Goal: Find contact information: Find contact information

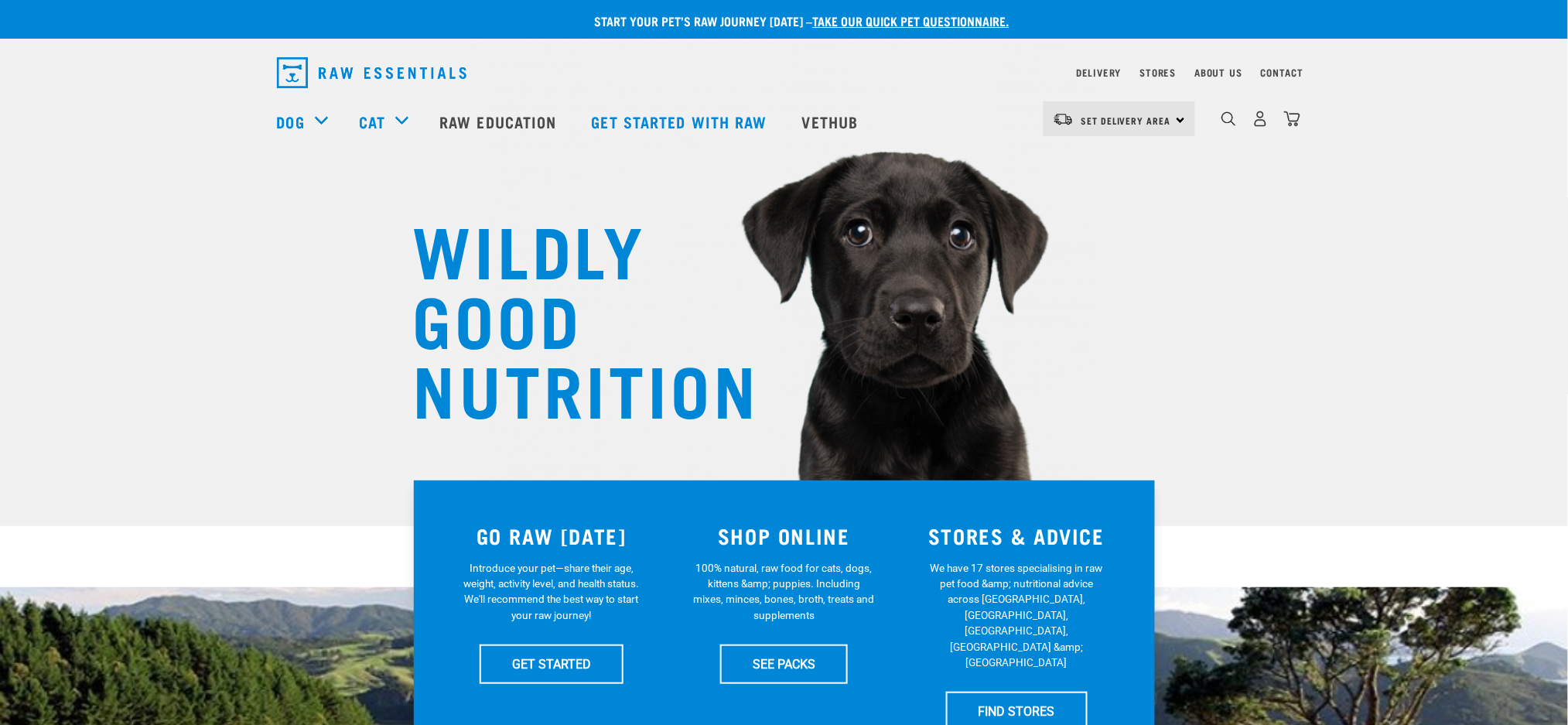
click at [1448, 79] on div "WILDLY GOOD NUTRITION" at bounding box center [784, 262] width 1568 height 526
click at [1447, 93] on nav "Set Delivery Area North Island South Island Dog Shop All Dog Cat" at bounding box center [784, 121] width 1568 height 62
click at [1447, 91] on nav "Set Delivery Area North Island South Island Dog Shop All Dog Cat" at bounding box center [784, 121] width 1568 height 62
click at [1439, 72] on div "WILDLY GOOD NUTRITION" at bounding box center [784, 262] width 1568 height 526
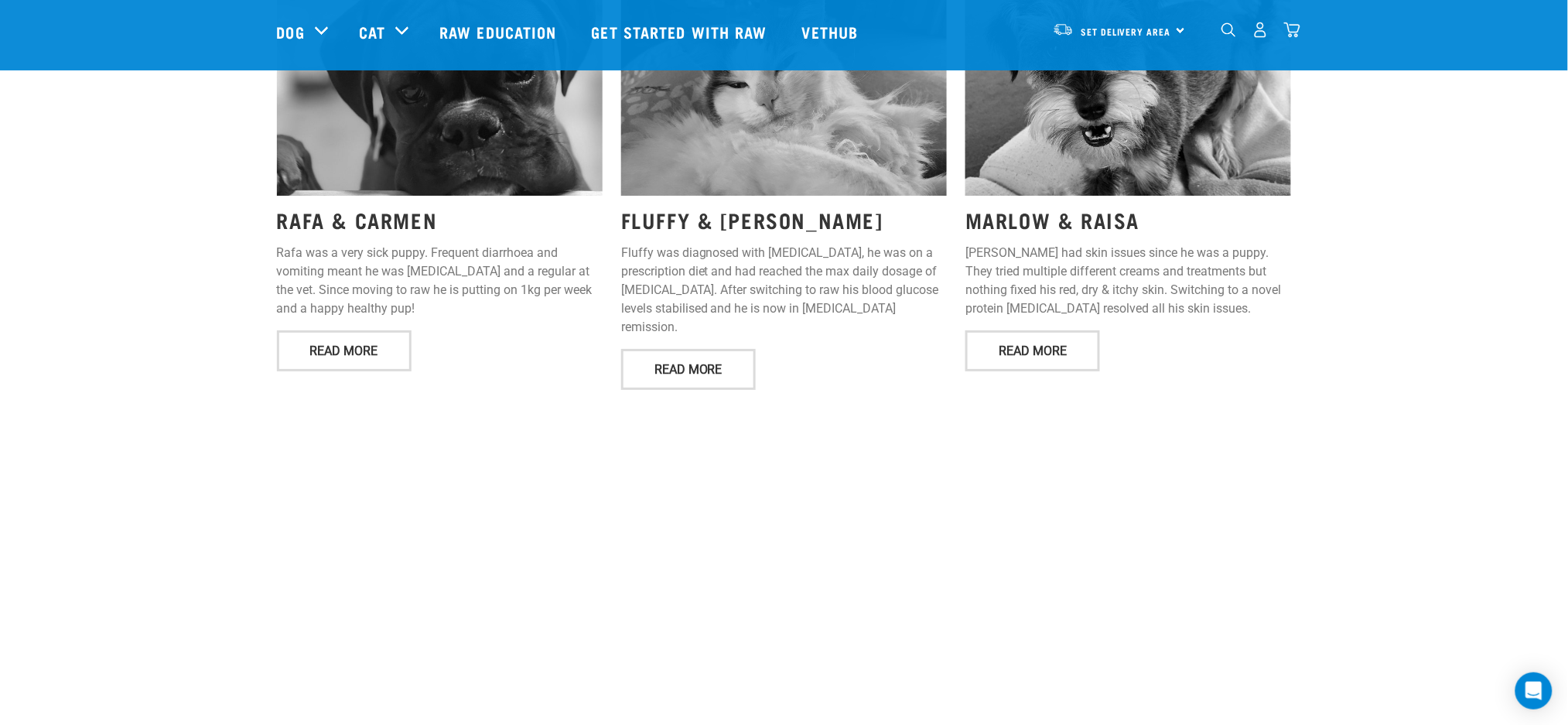
scroll to position [2865, 0]
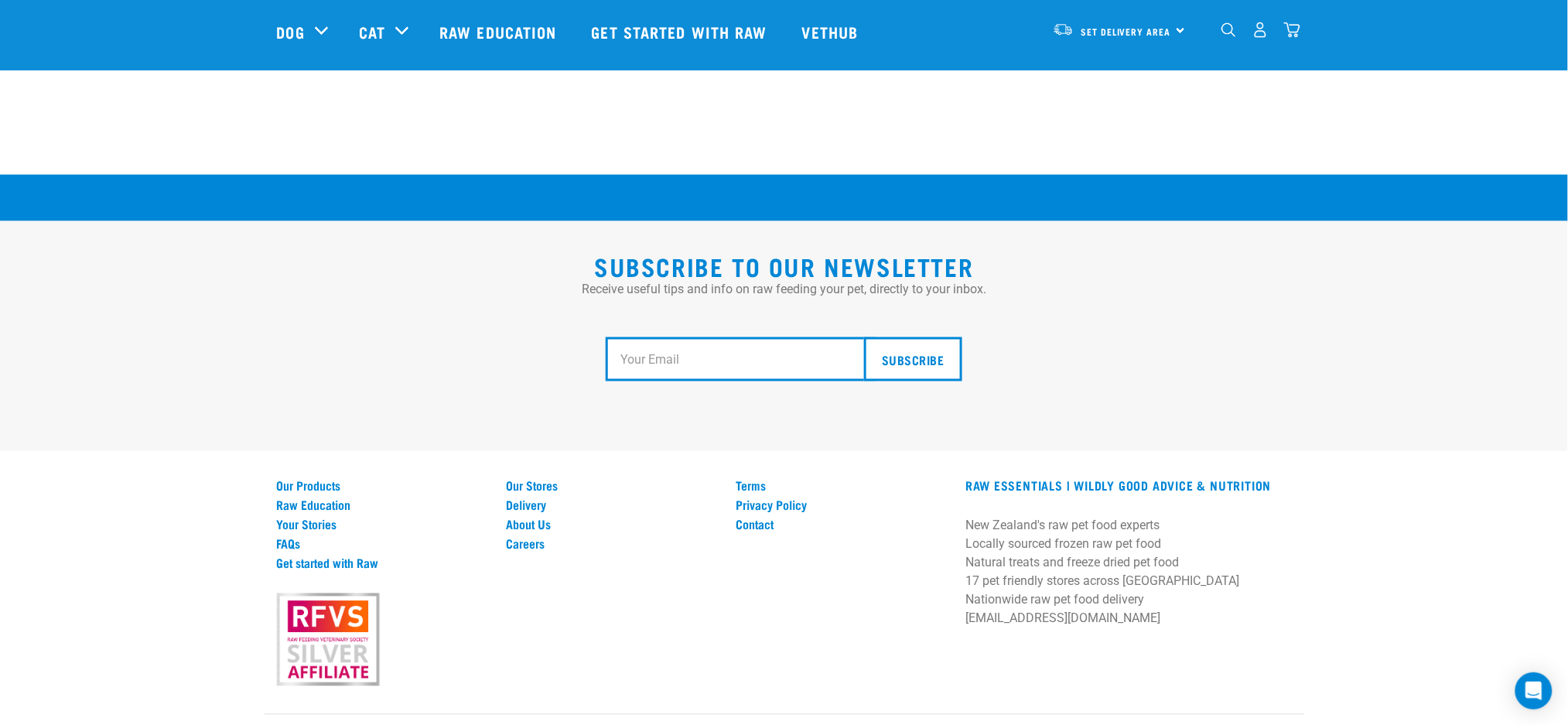
click at [905, 422] on div "Subscribe to our Newsletter Receive useful tips and info on raw feeding your pe…" at bounding box center [784, 475] width 1568 height 600
drag, startPoint x: 752, startPoint y: 476, endPoint x: 761, endPoint y: 472, distance: 9.8
click at [753, 518] on link "Contact" at bounding box center [841, 524] width 211 height 14
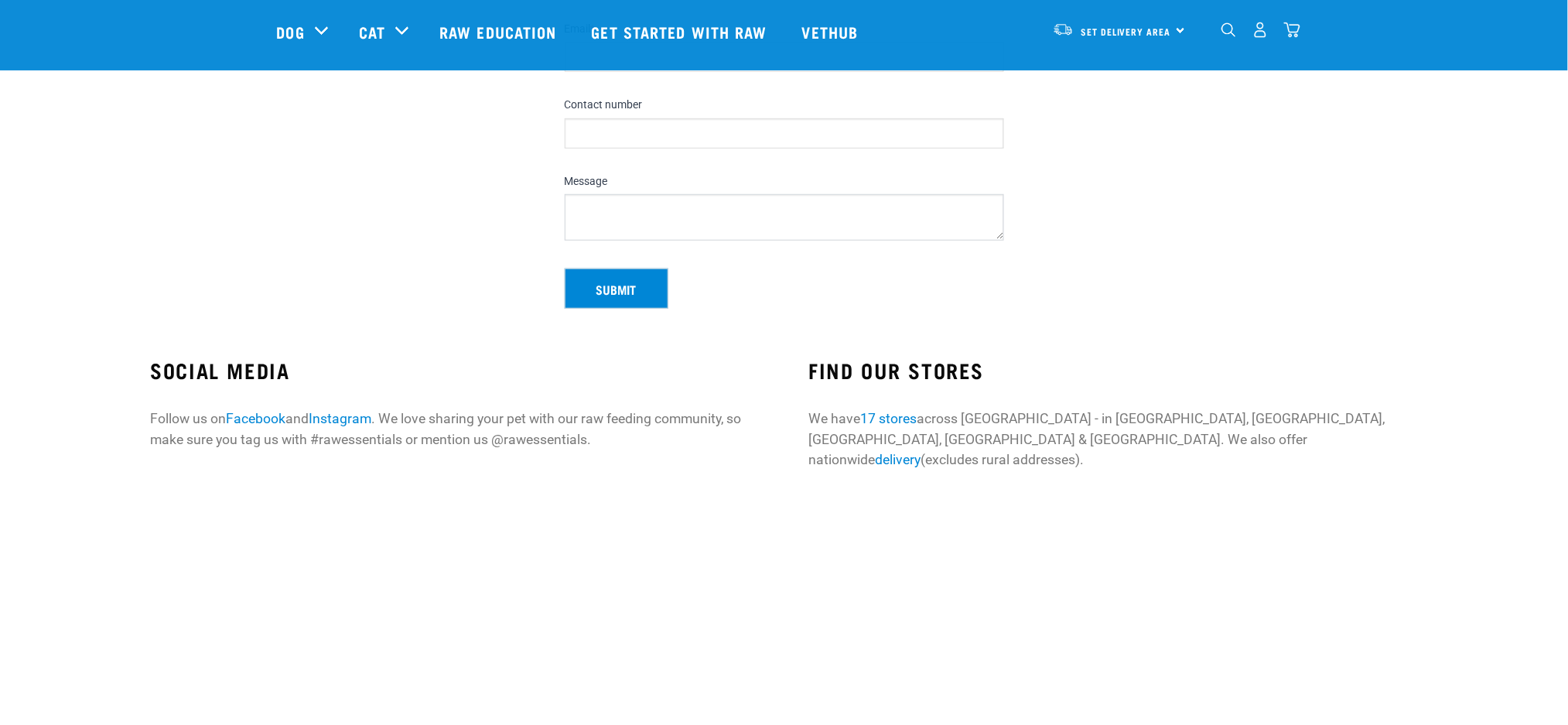
scroll to position [515, 0]
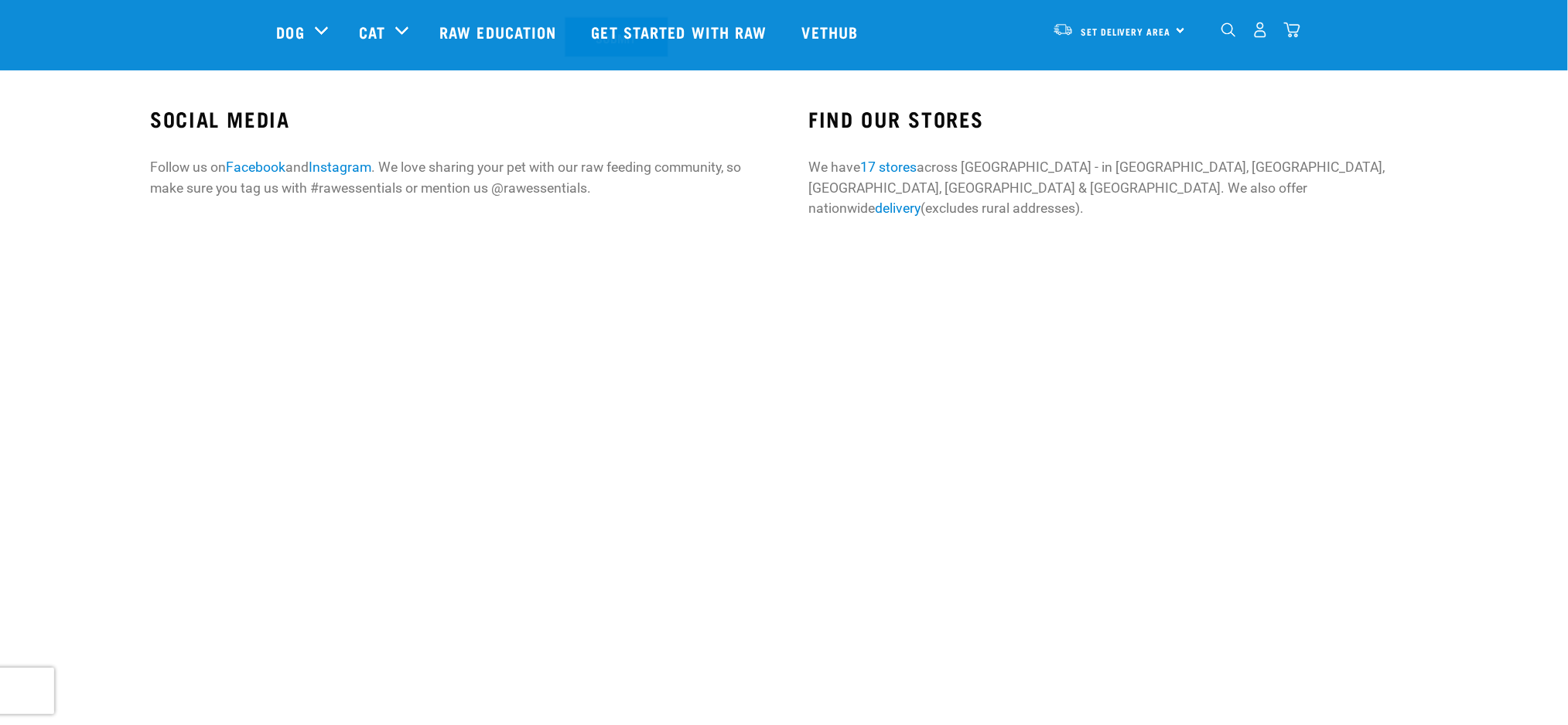
click at [1385, 172] on p "We have 17 stores across [GEOGRAPHIC_DATA] - in [GEOGRAPHIC_DATA], [GEOGRAPHIC_…" at bounding box center [1113, 187] width 609 height 61
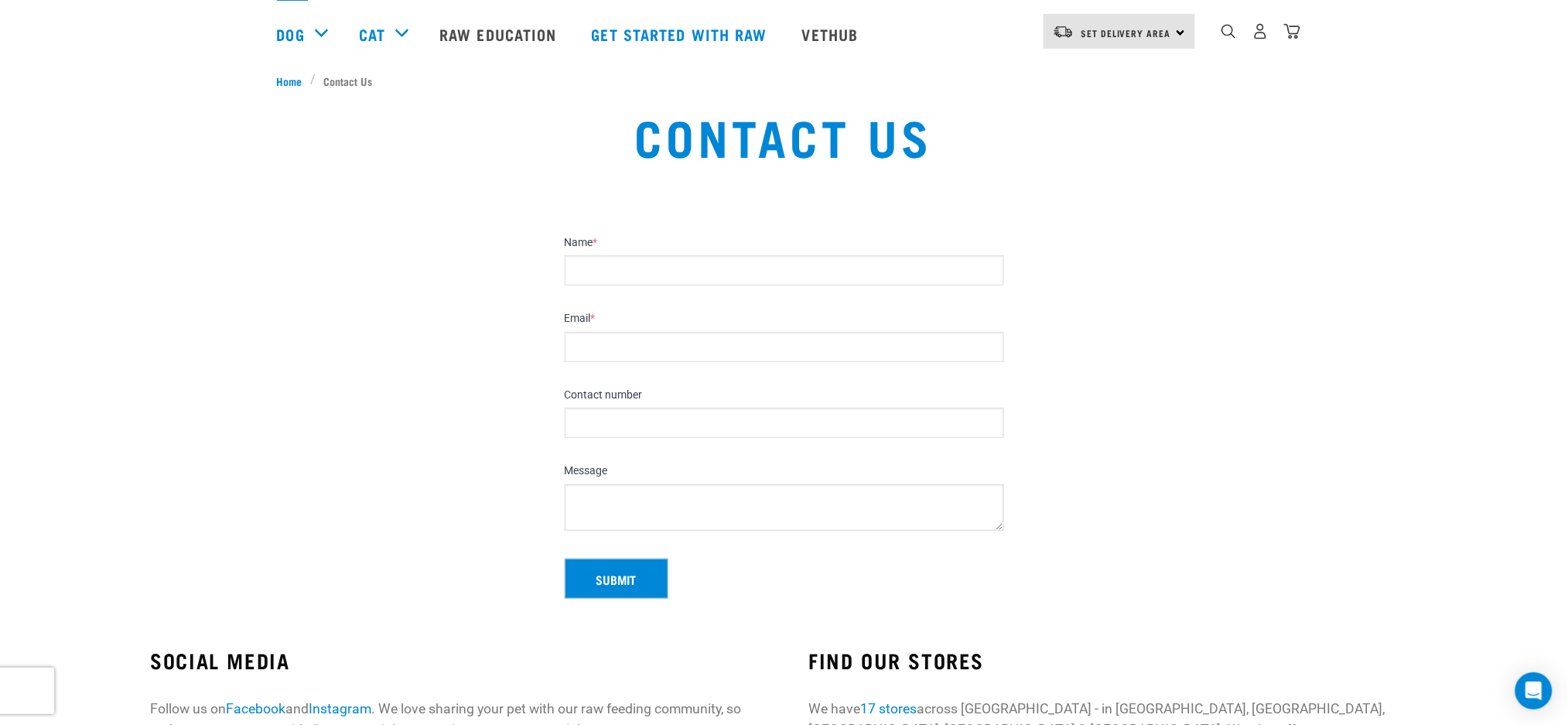
scroll to position [0, 0]
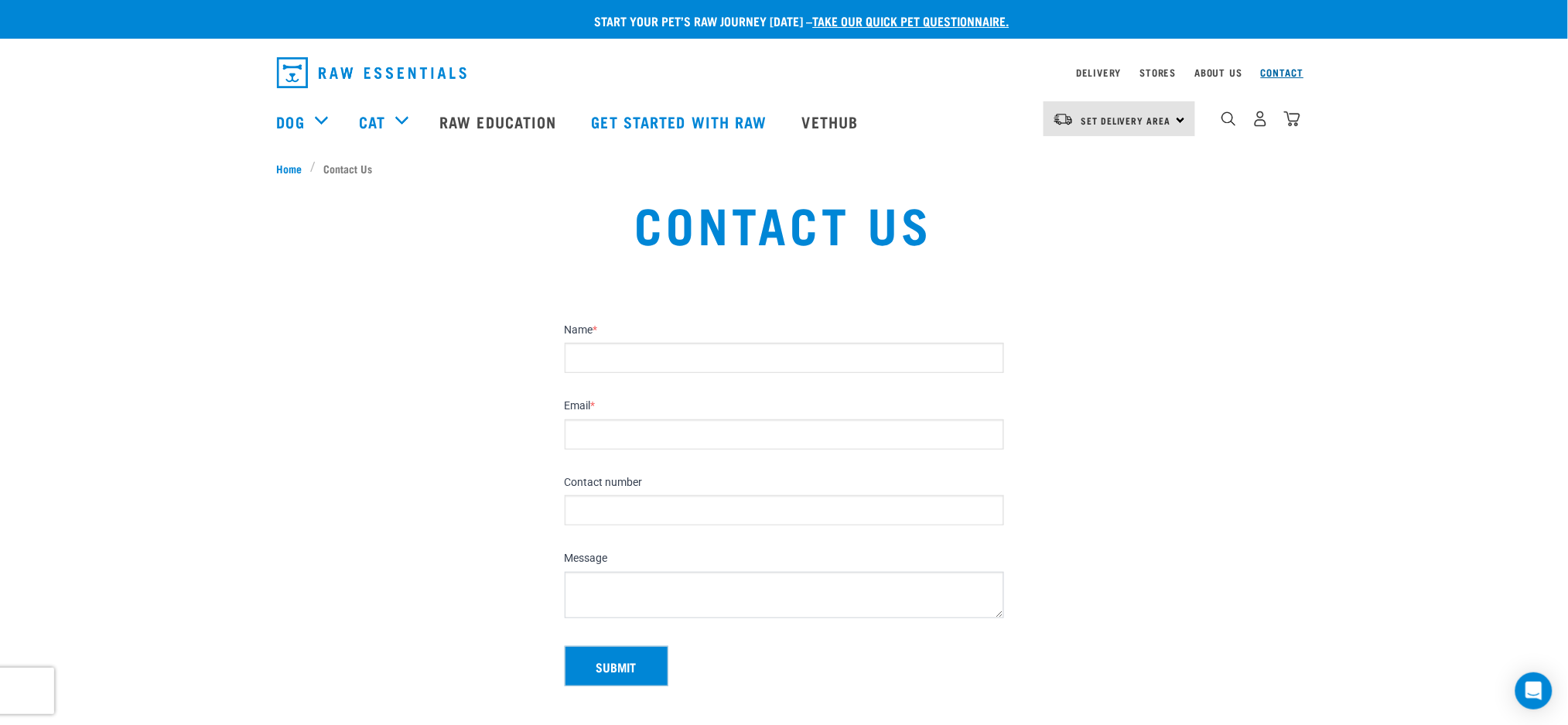
click at [1285, 75] on link "Contact" at bounding box center [1282, 72] width 43 height 6
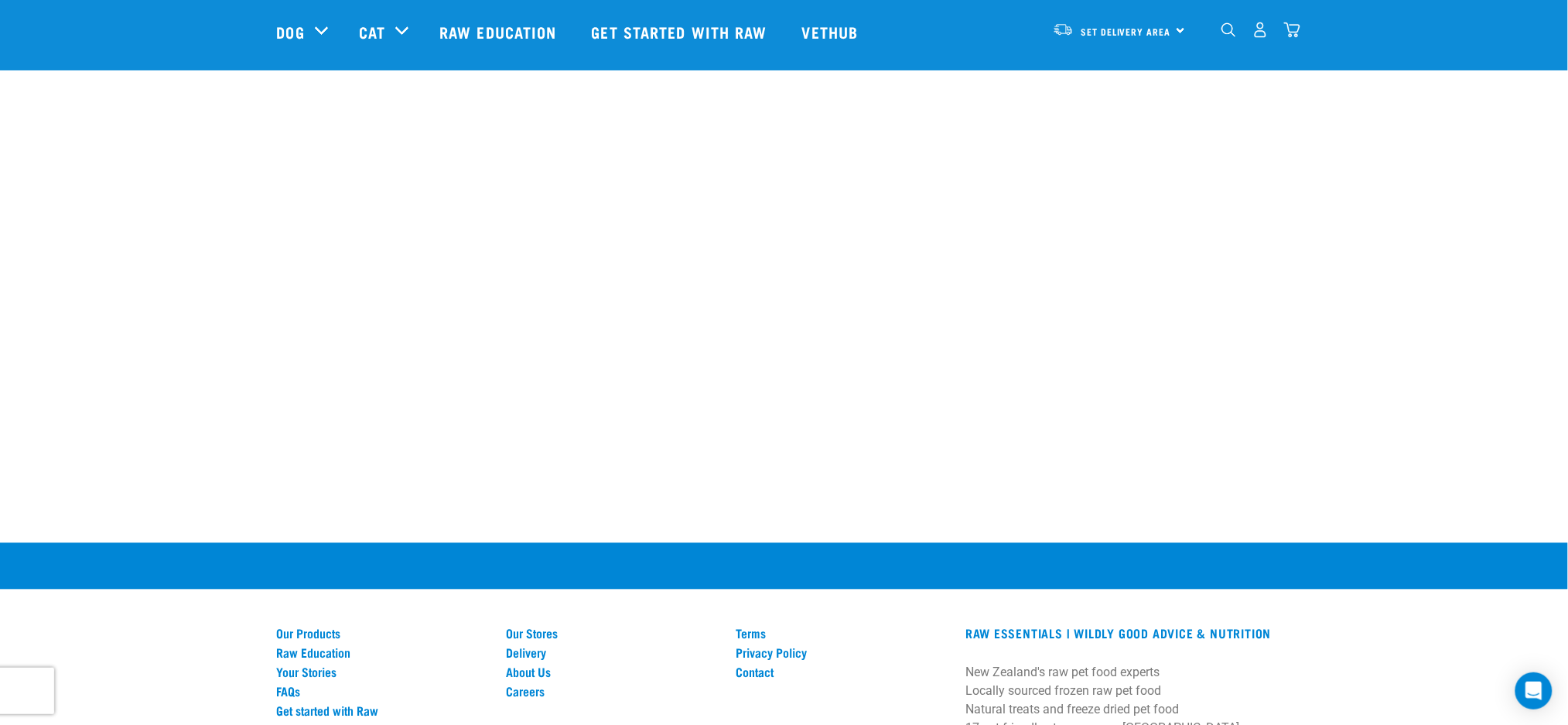
scroll to position [824, 0]
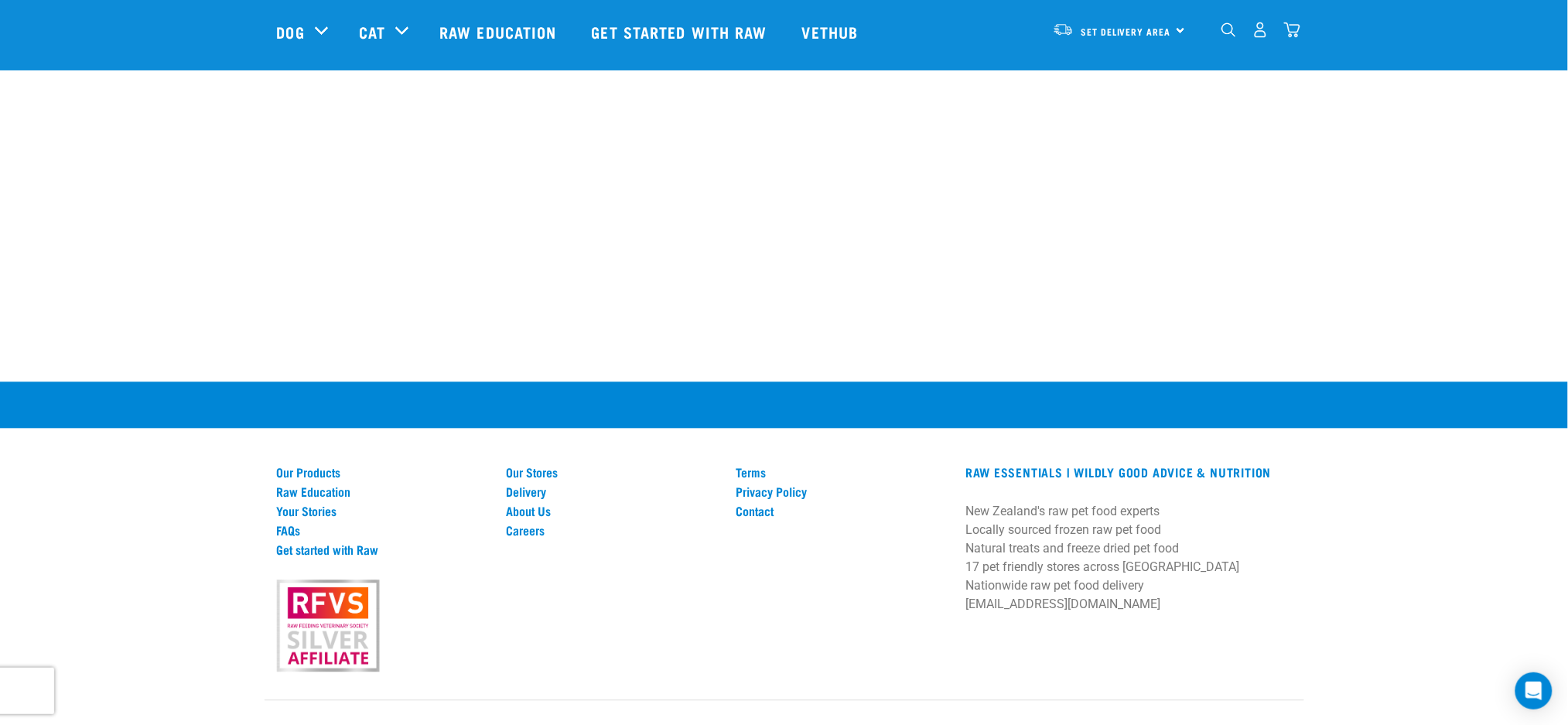
scroll to position [997, 0]
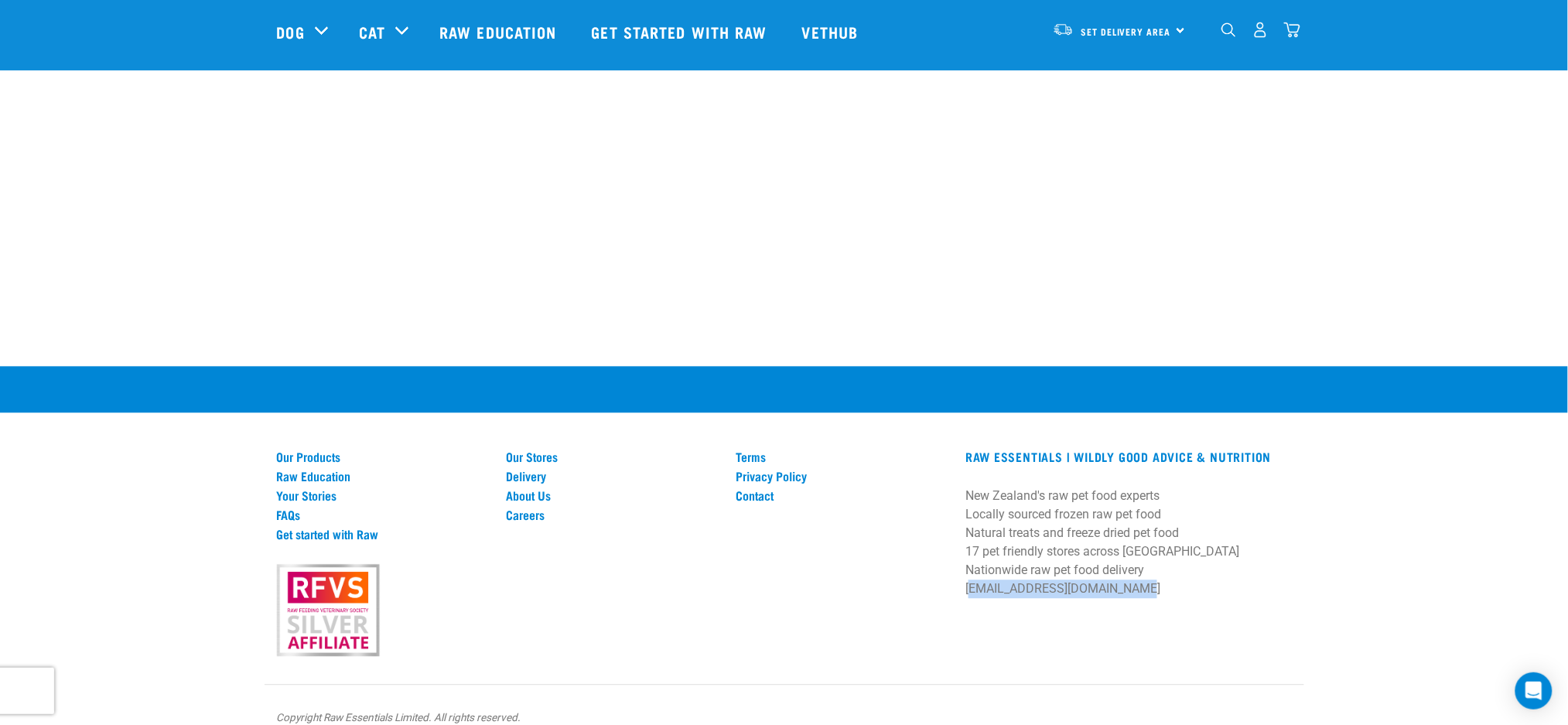
drag, startPoint x: 1122, startPoint y: 567, endPoint x: 962, endPoint y: 569, distance: 160.0
click at [962, 569] on div "RAW ESSENTIALS | Wildly Good Advice & Nutrition New Zealand's raw pet food expe…" at bounding box center [1129, 529] width 345 height 158
click at [1055, 514] on p "New Zealand's raw pet food experts Locally sourced frozen raw pet food Natural …" at bounding box center [1128, 543] width 326 height 112
